Goal: Check status

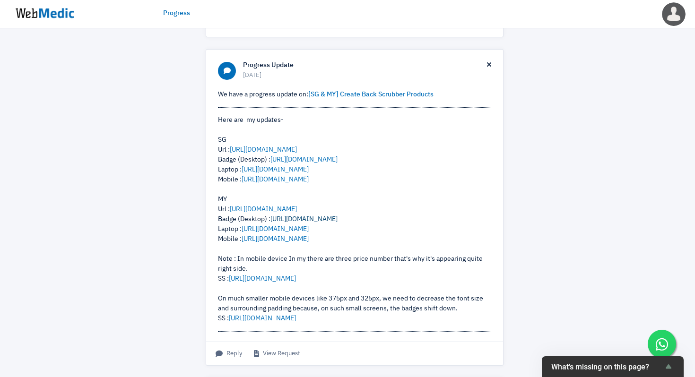
scroll to position [347, 0]
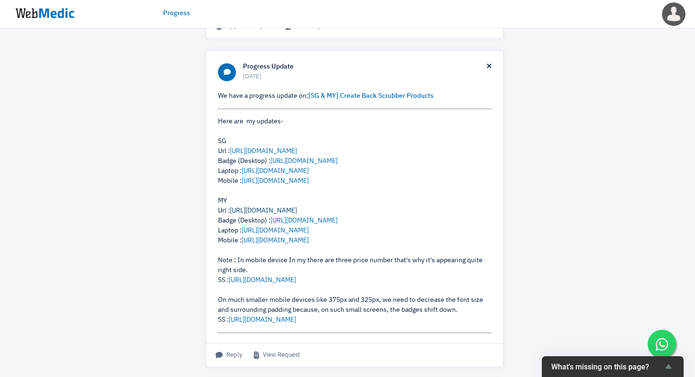
click at [297, 210] on link "https://nateskin.com.my/products/nateskin-back-scrubber" at bounding box center [263, 211] width 67 height 7
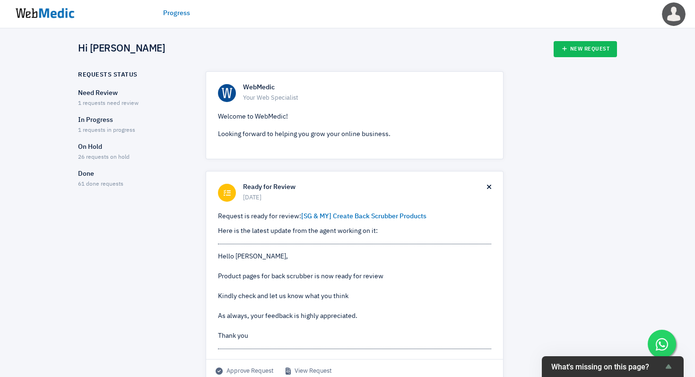
scroll to position [0, 0]
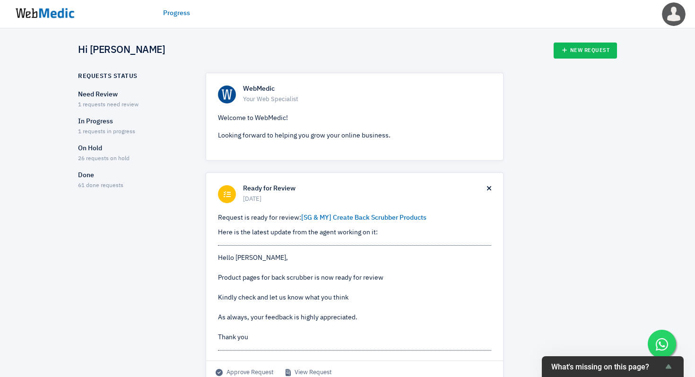
click at [95, 149] on p "On Hold" at bounding box center [133, 149] width 111 height 10
click at [100, 119] on p "In Progress" at bounding box center [133, 122] width 111 height 10
click at [92, 147] on p "On Hold" at bounding box center [133, 149] width 111 height 10
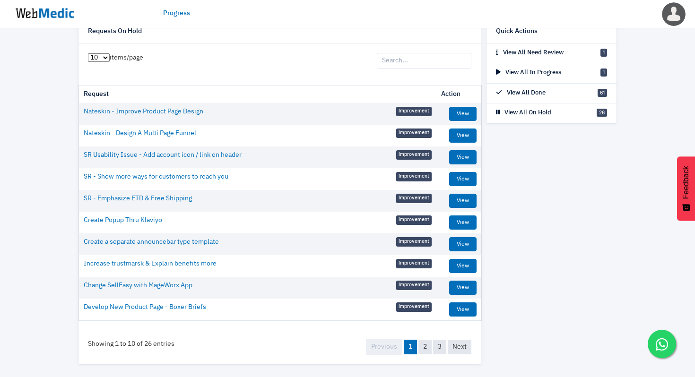
scroll to position [63, 0]
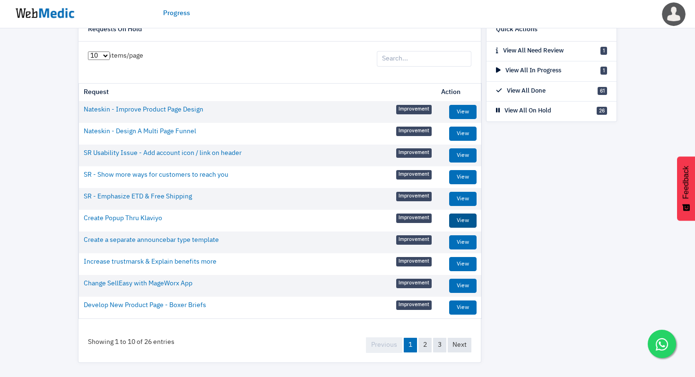
click at [462, 215] on link "View" at bounding box center [462, 221] width 27 height 14
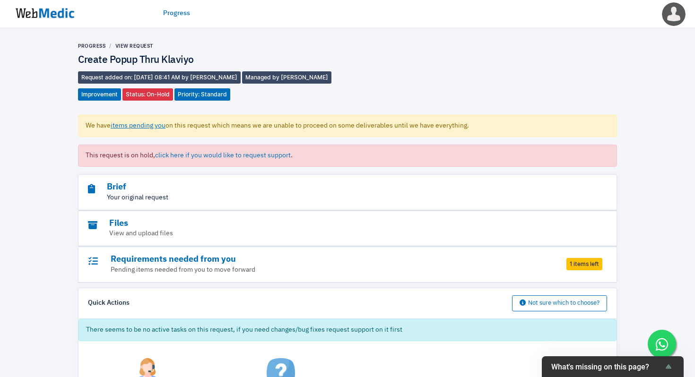
click at [287, 202] on p "Your original request" at bounding box center [321, 198] width 467 height 10
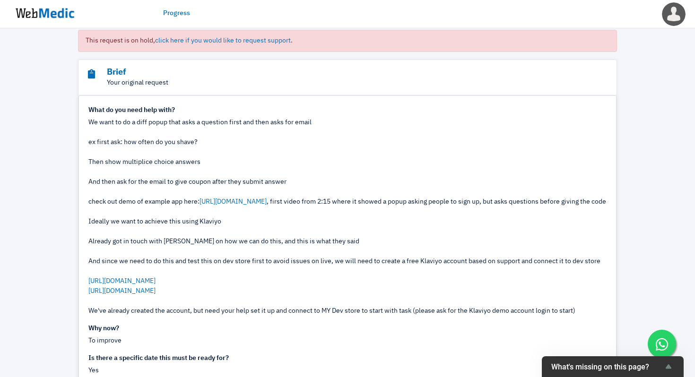
scroll to position [115, 0]
click at [267, 202] on link "[URL][DOMAIN_NAME]" at bounding box center [233, 201] width 67 height 7
